Goal: Task Accomplishment & Management: Manage account settings

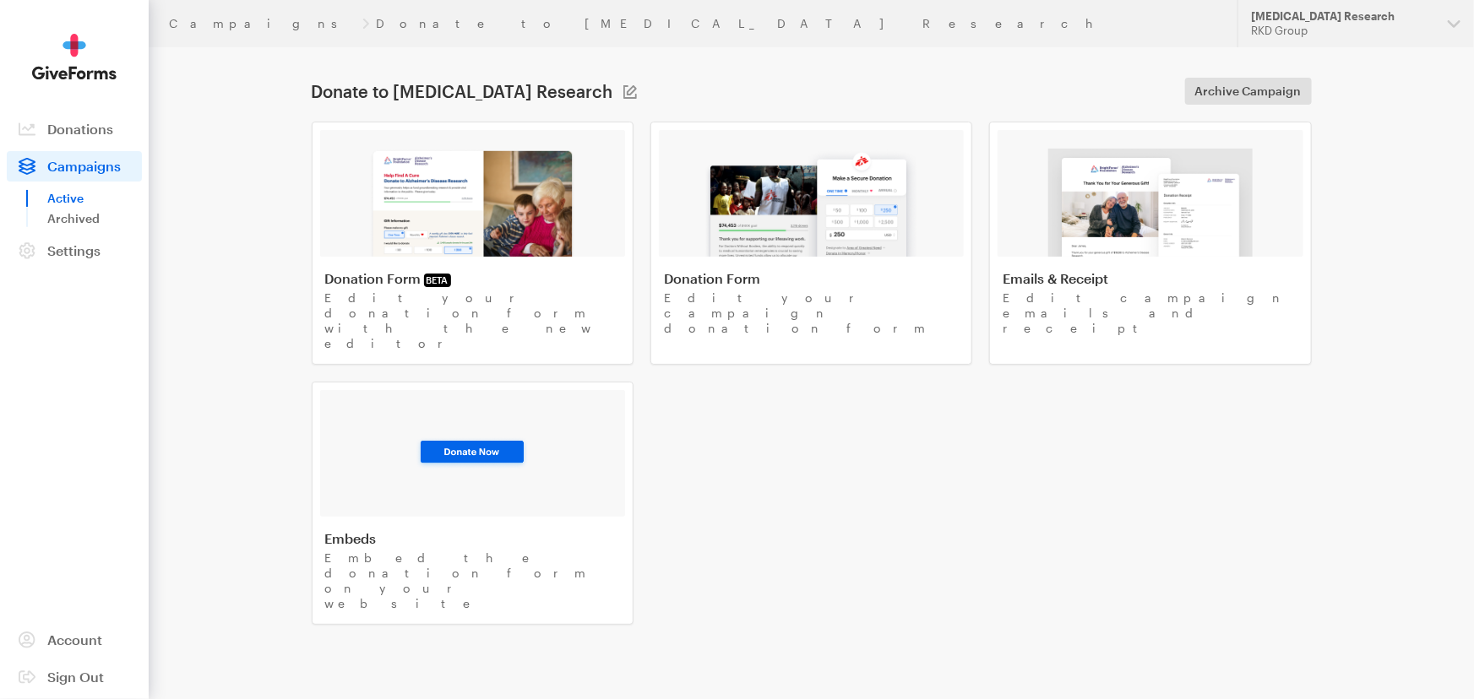
click at [187, 34] on header "Campaigns Donate to [MEDICAL_DATA] Research Updates Support [MEDICAL_DATA] Rese…" at bounding box center [811, 23] width 1325 height 47
click at [191, 24] on link "Campaigns" at bounding box center [262, 24] width 187 height 14
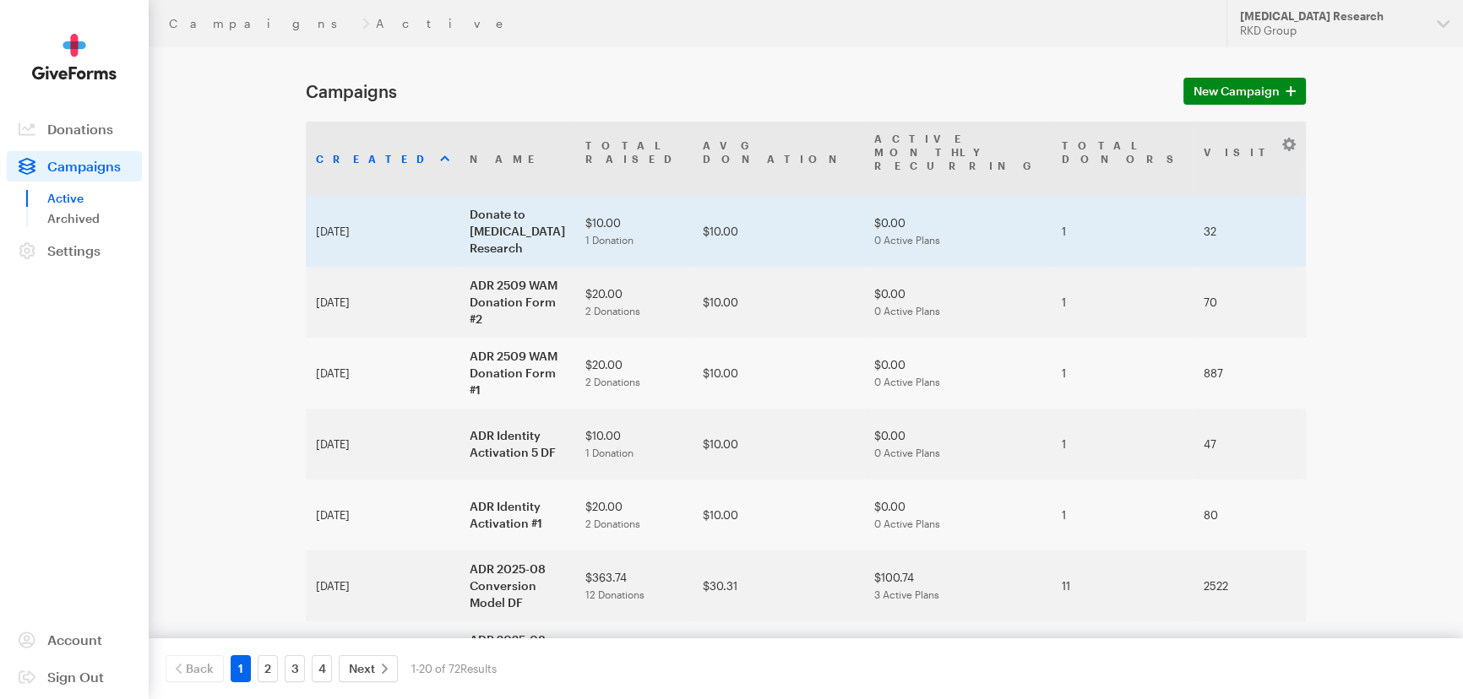
click at [459, 228] on td "Donate to [MEDICAL_DATA] Research" at bounding box center [517, 231] width 116 height 71
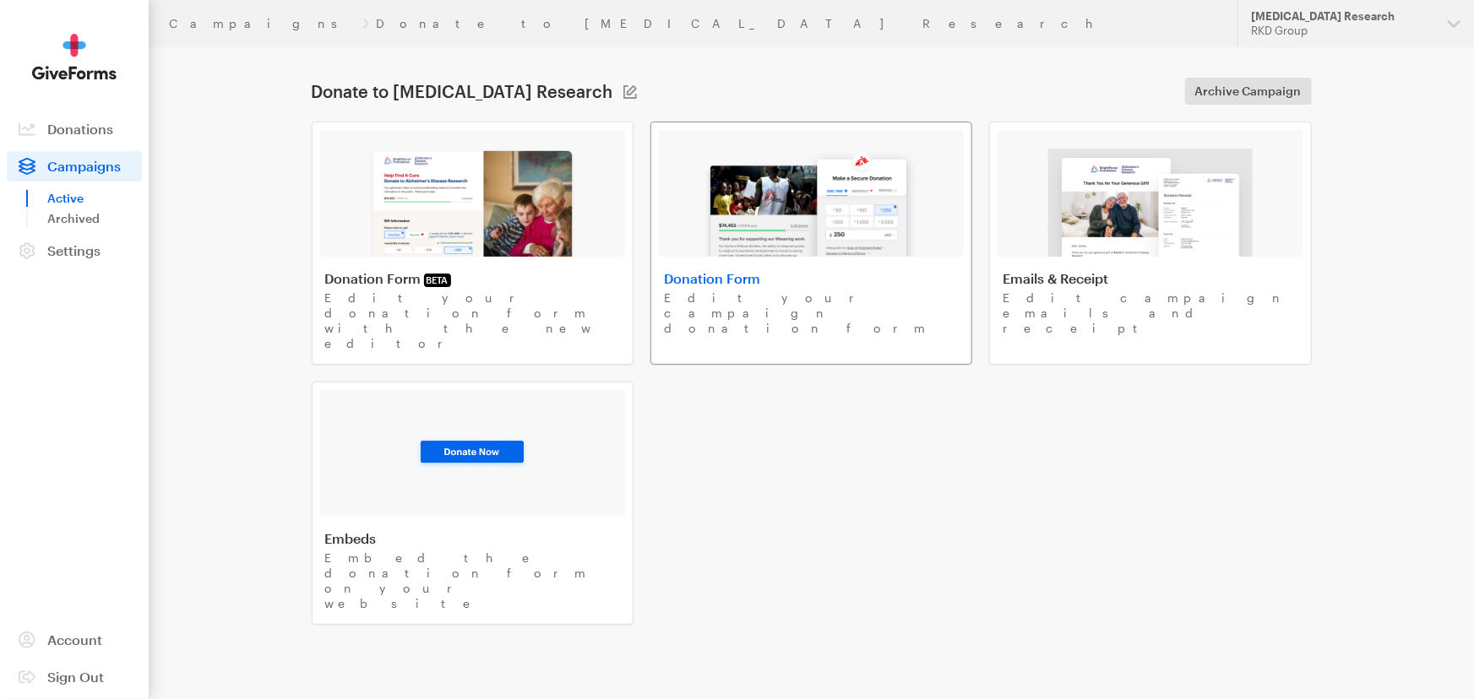
click at [716, 212] on img at bounding box center [810, 203] width 215 height 108
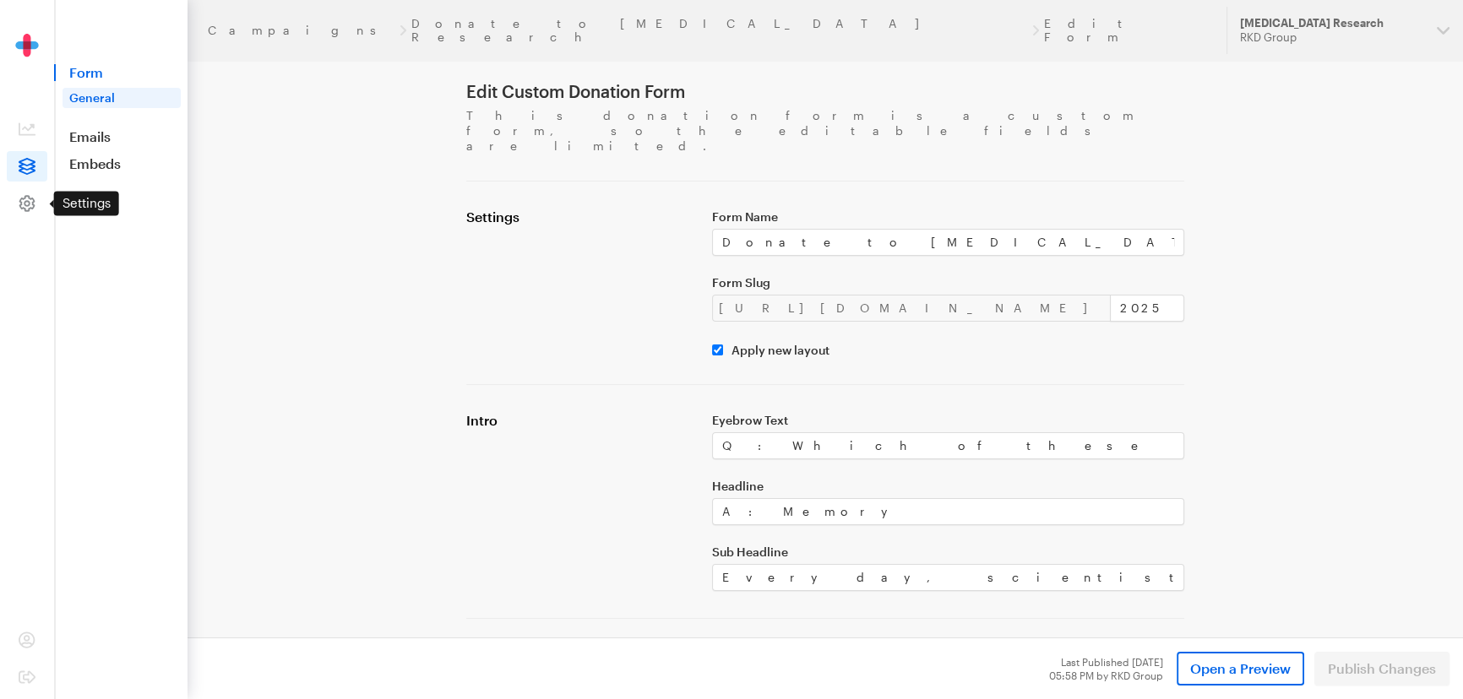
click at [32, 199] on icon at bounding box center [27, 203] width 17 height 17
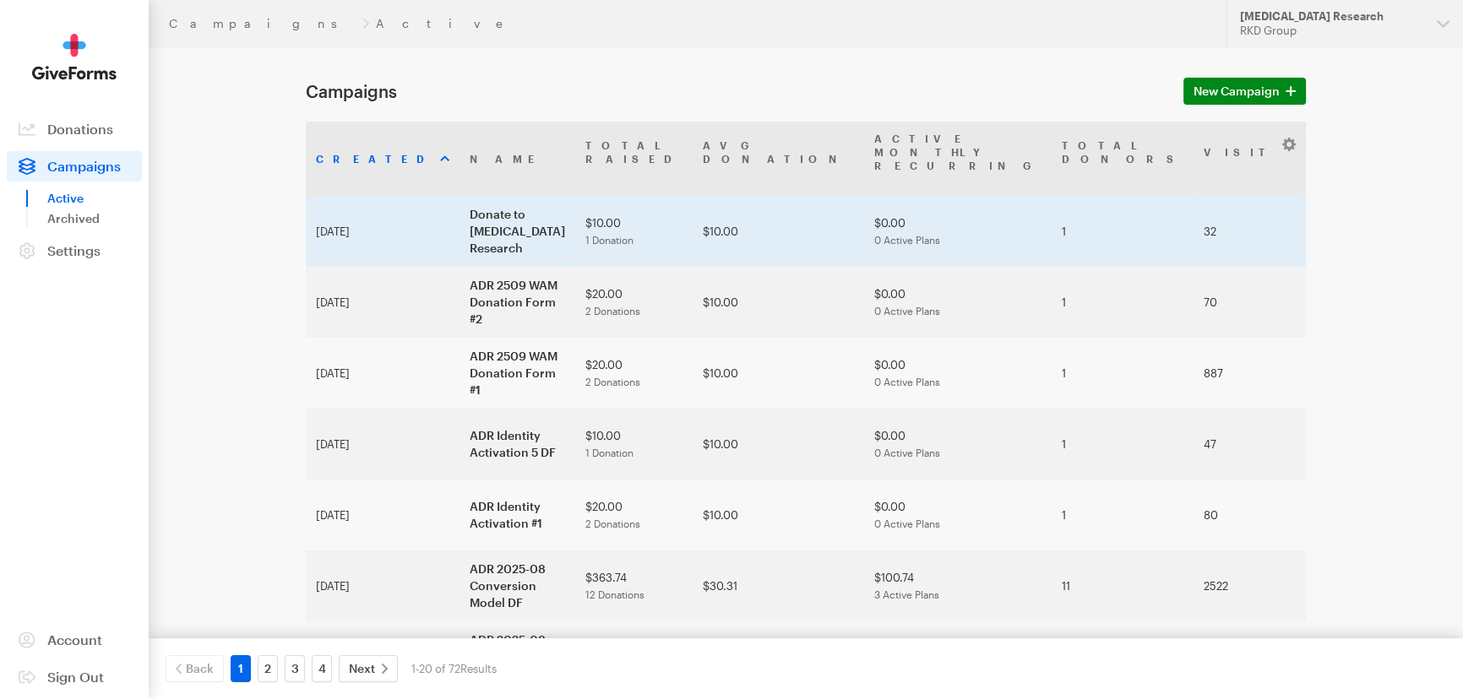
click at [459, 196] on td "Donate to [MEDICAL_DATA] Research" at bounding box center [517, 231] width 116 height 71
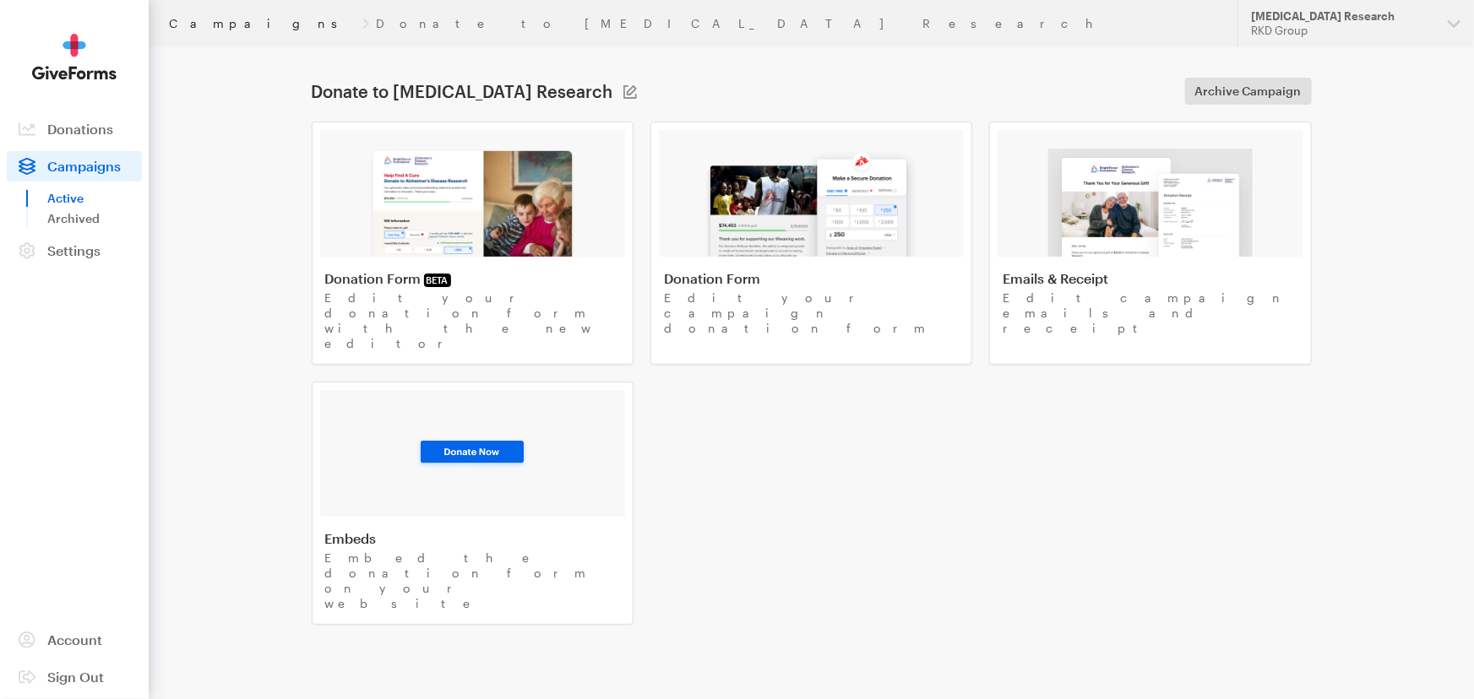
click at [204, 27] on link "Campaigns" at bounding box center [262, 24] width 187 height 14
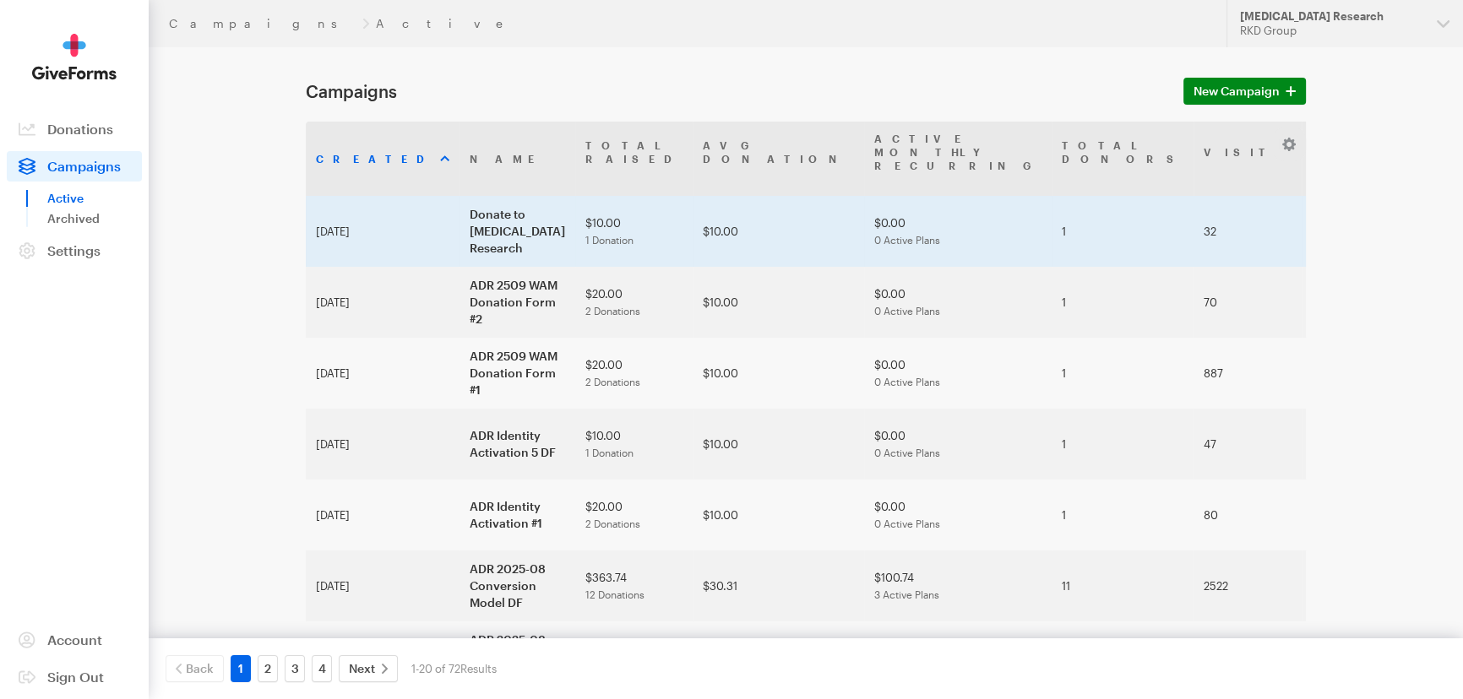
click at [459, 209] on td "Donate to [MEDICAL_DATA] Research" at bounding box center [517, 231] width 116 height 71
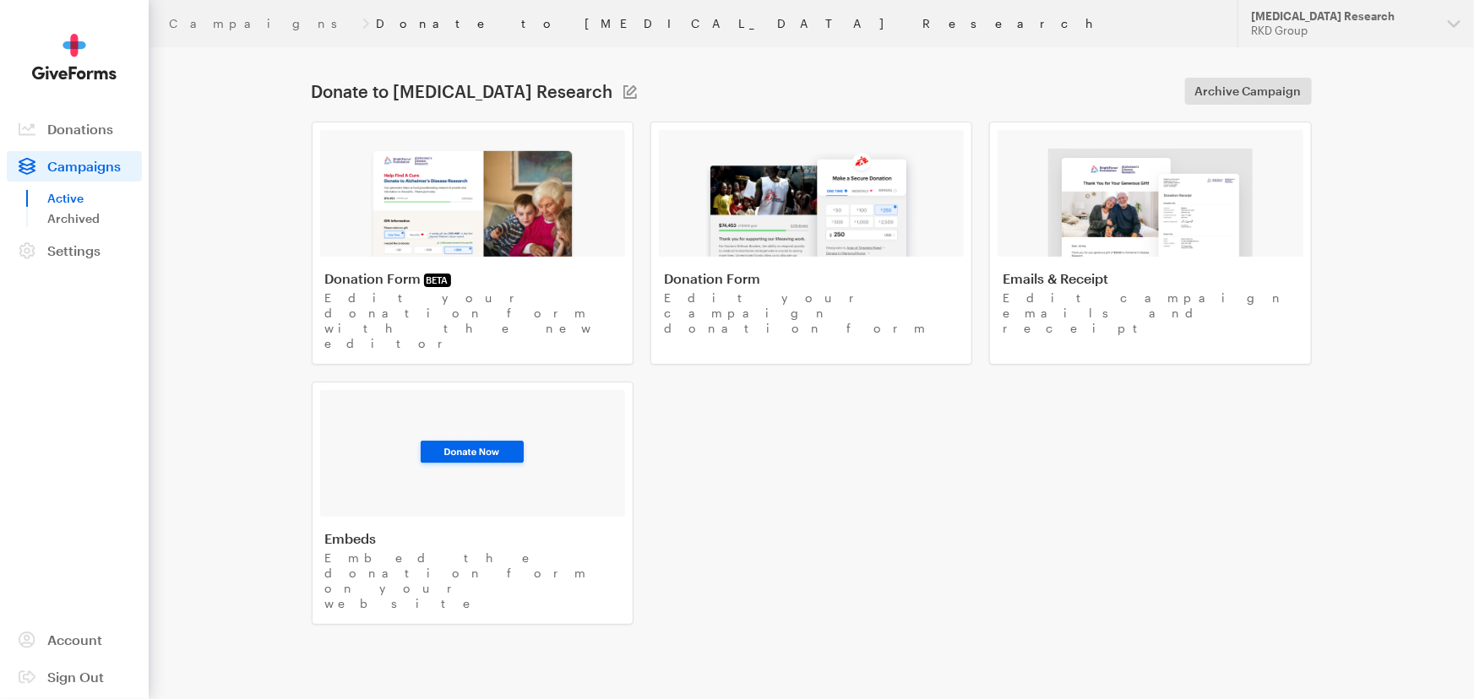
click at [376, 20] on link "Donate to Alzheimer's Disease Research" at bounding box center [749, 24] width 746 height 14
click at [475, 245] on img at bounding box center [472, 203] width 207 height 108
click at [756, 213] on img at bounding box center [810, 203] width 215 height 108
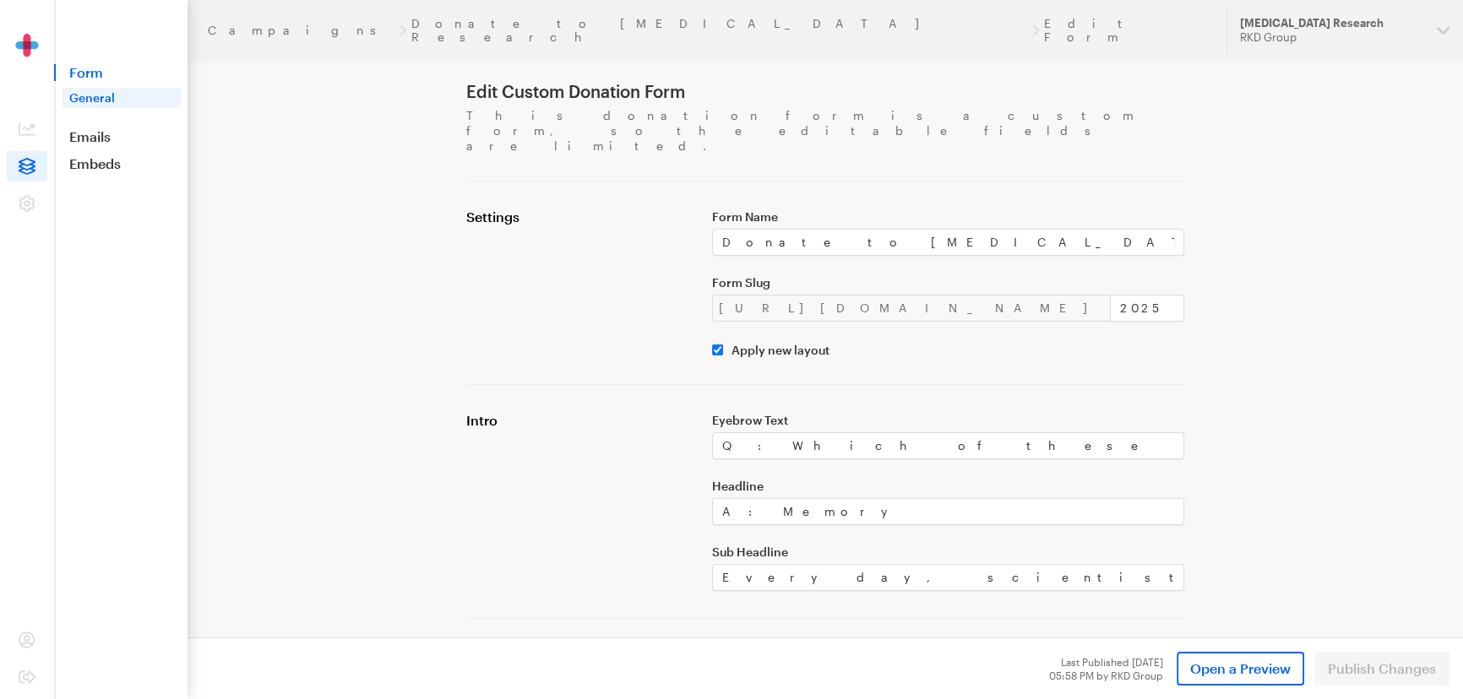
click at [888, 226] on div "Form Name Donate to Alzheimer's Disease Research Form Slug https://donate.brigh…" at bounding box center [948, 283] width 492 height 149
click at [897, 229] on input "Donate to Alzheimer's Disease Research" at bounding box center [948, 242] width 472 height 27
paste input "ADR 2509 WAM Donation Form #3"
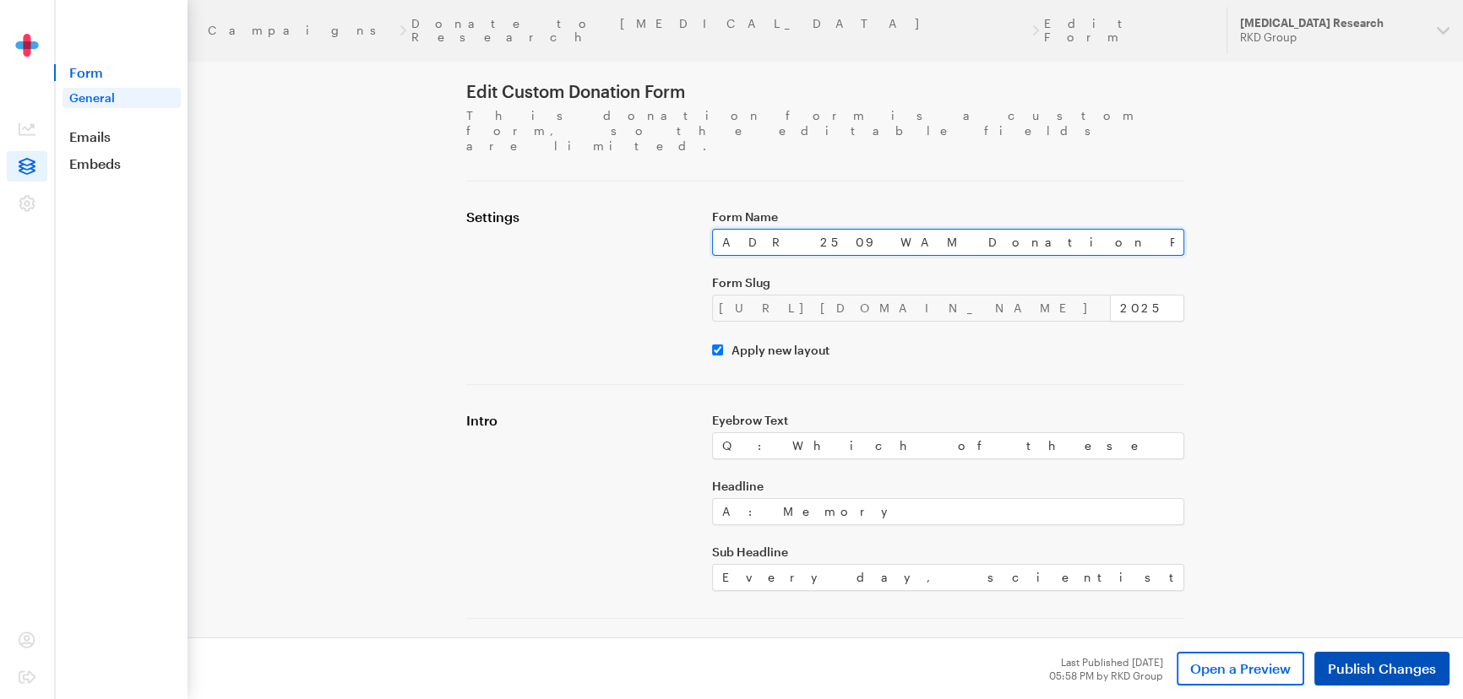
type input "ADR 2509 WAM Donation Form #3"
click at [1344, 663] on span "Publish Changes" at bounding box center [1381, 669] width 108 height 20
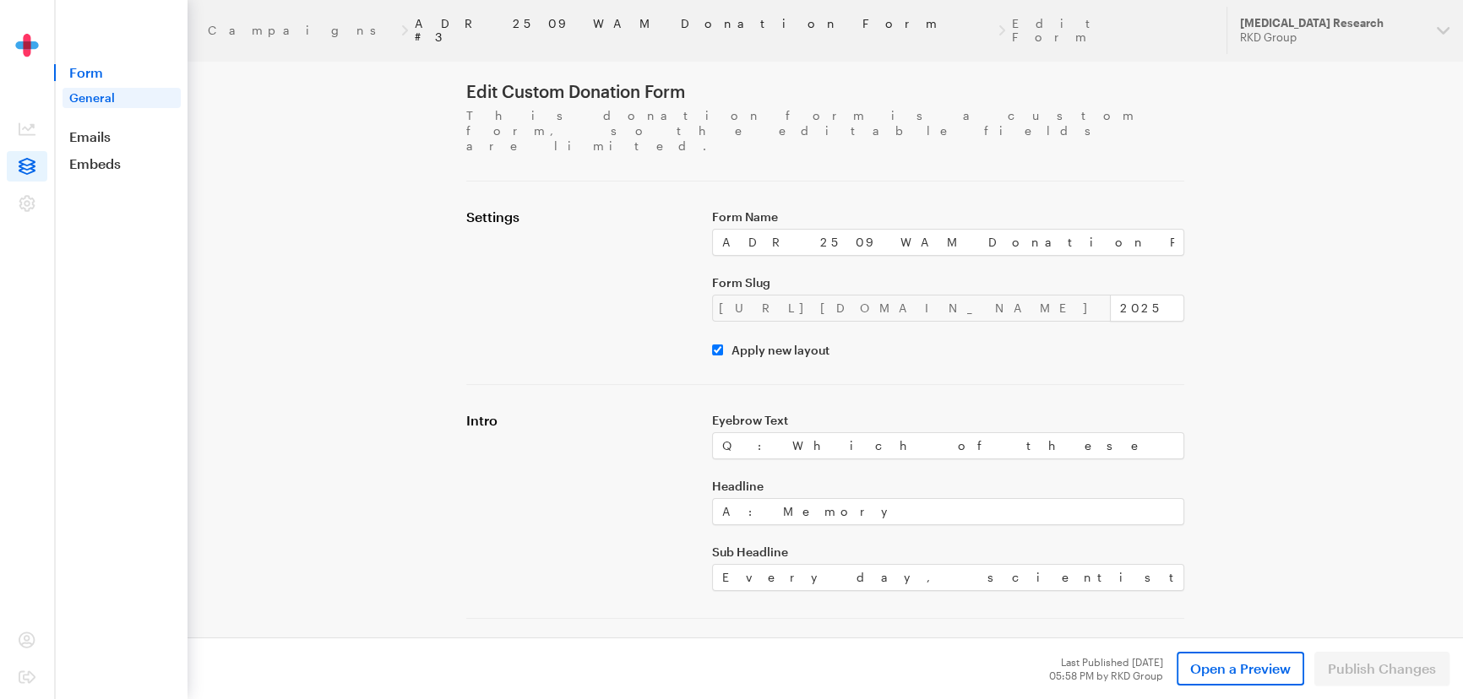
click at [415, 24] on link "ADR 2509 WAM Donation Form #3" at bounding box center [703, 30] width 577 height 27
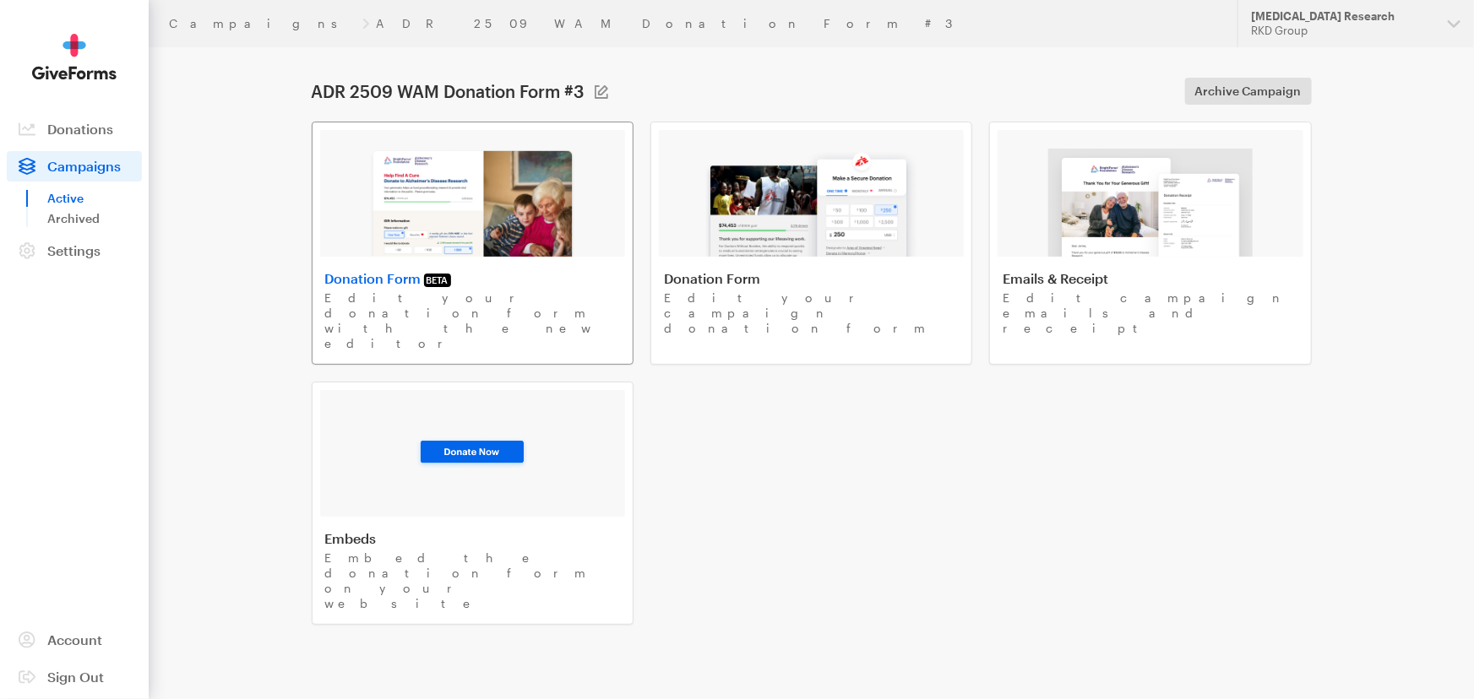
click at [470, 204] on img at bounding box center [472, 203] width 207 height 108
click at [660, 158] on div at bounding box center [811, 193] width 305 height 127
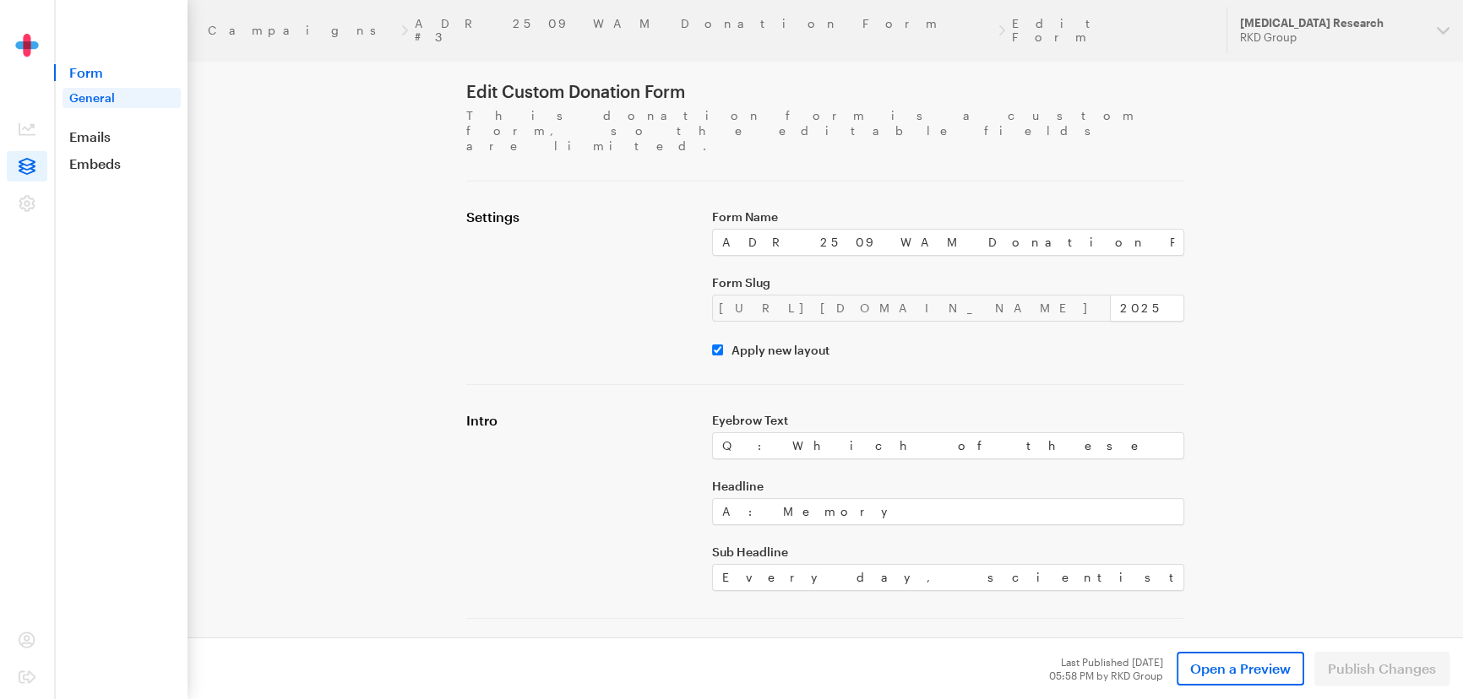
click at [243, 35] on header "Campaigns ADR 2509 WAM Donation Form #3 Edit Form Updates Support Alzheimer's D…" at bounding box center [824, 30] width 1275 height 61
click at [244, 25] on link "Campaigns" at bounding box center [301, 31] width 187 height 14
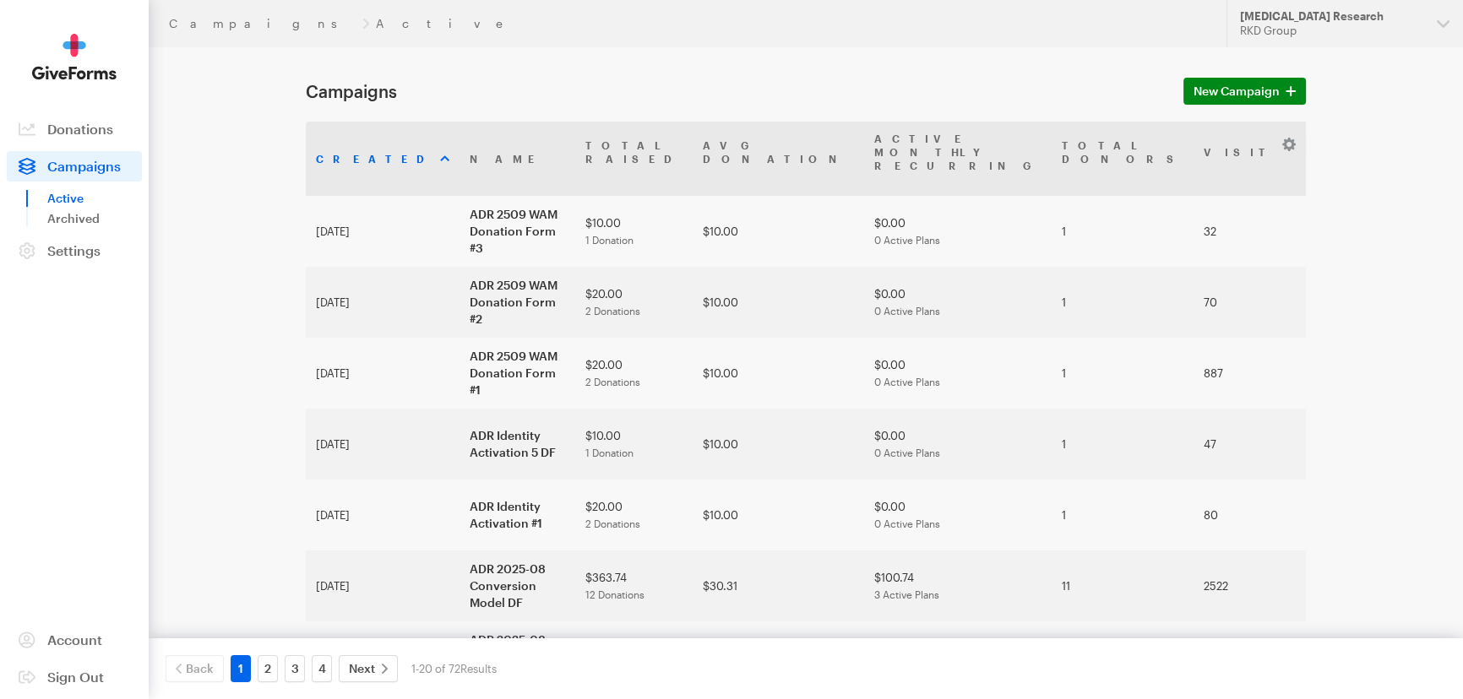
click at [254, 665] on div "2" at bounding box center [267, 668] width 27 height 27
click at [258, 665] on link "2" at bounding box center [268, 668] width 20 height 27
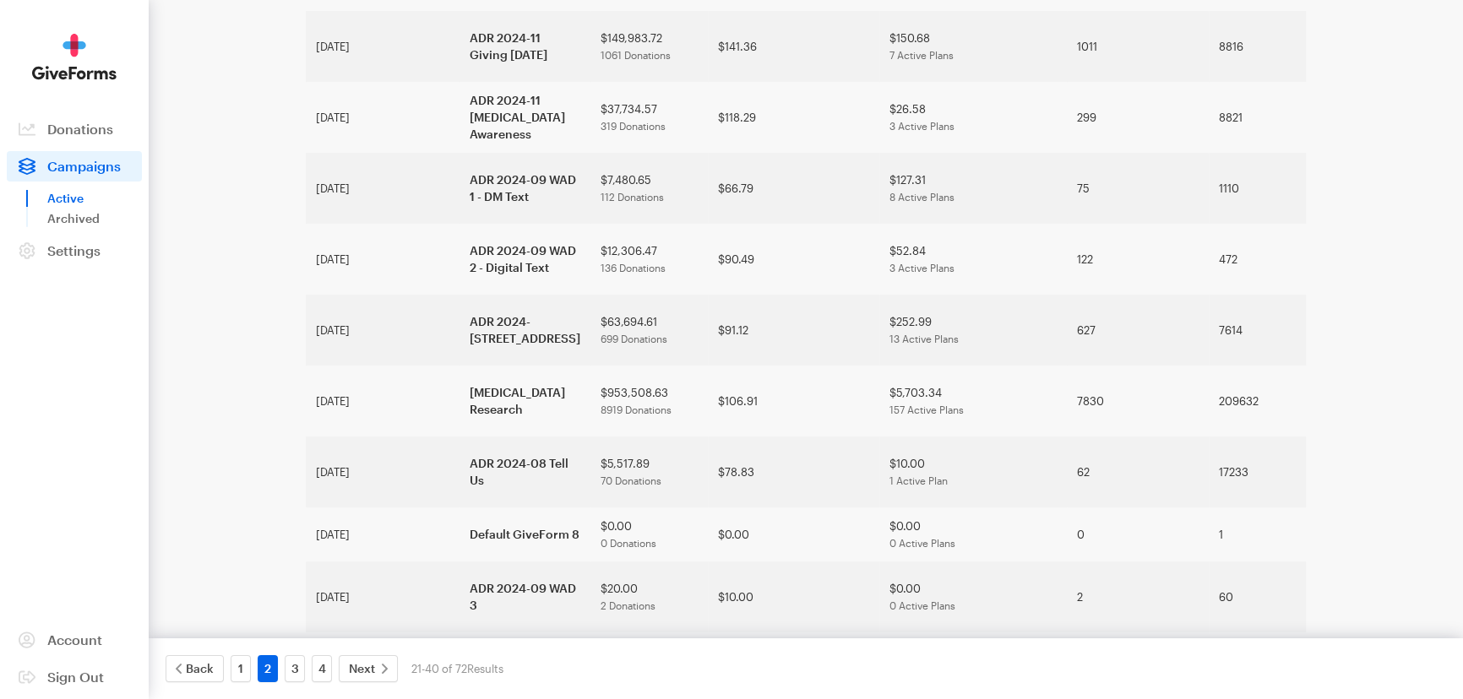
scroll to position [691, 0]
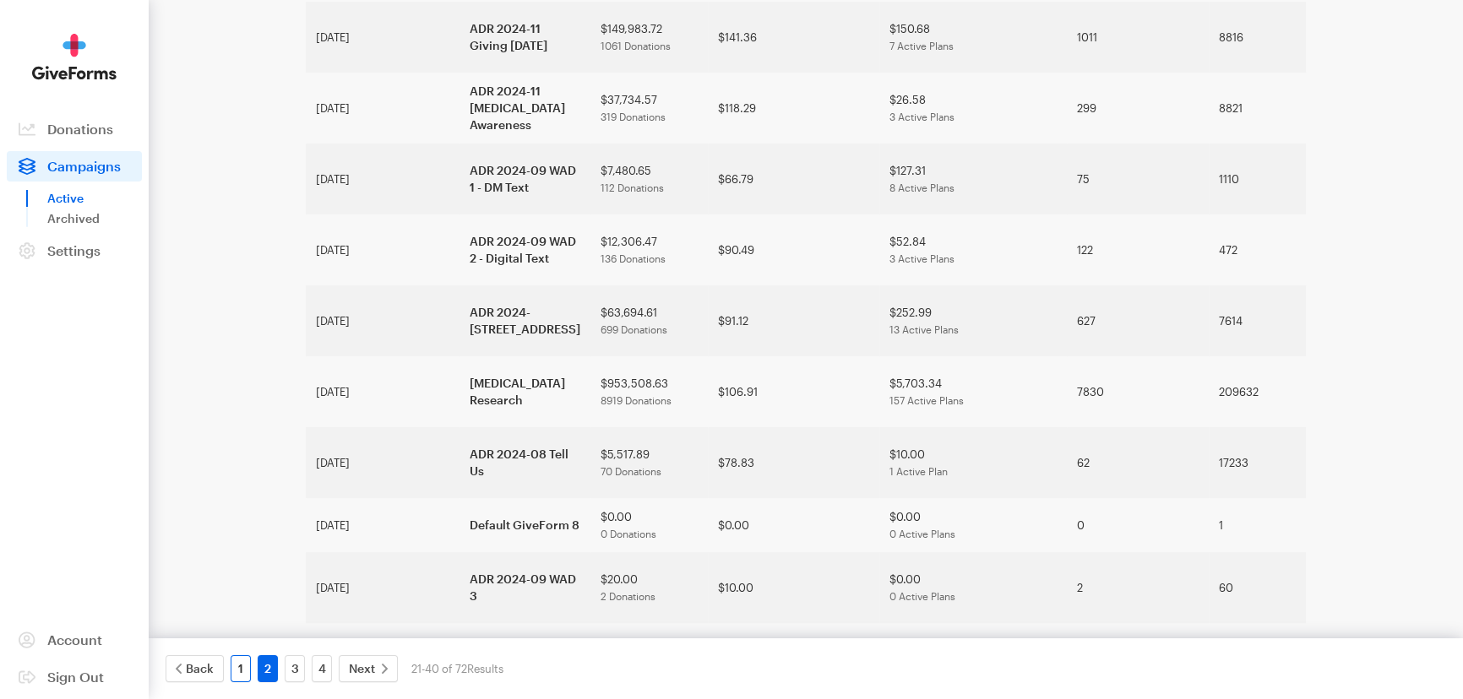
click at [245, 666] on link "1" at bounding box center [241, 668] width 20 height 27
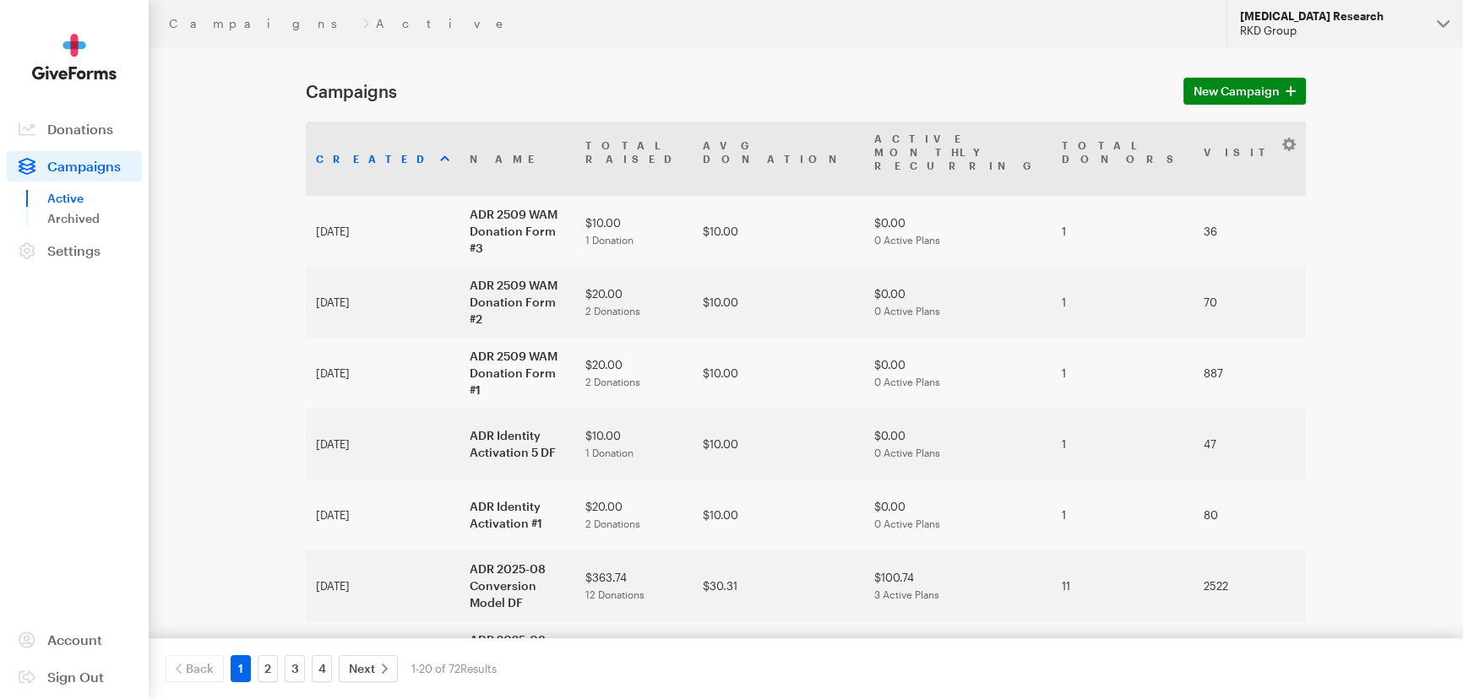
click at [1365, 19] on div "[MEDICAL_DATA] Research" at bounding box center [1331, 16] width 183 height 14
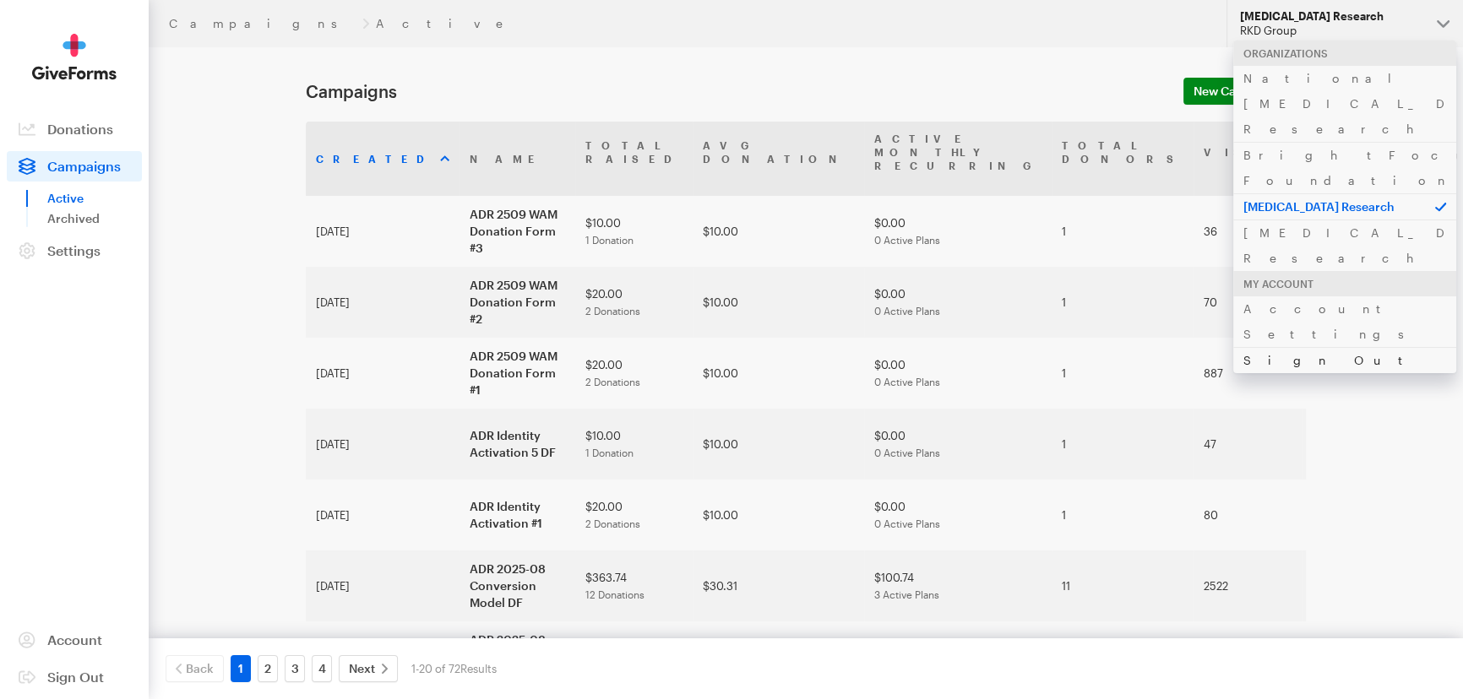
click at [1275, 347] on link "Sign Out" at bounding box center [1344, 360] width 223 height 26
